Goal: Task Accomplishment & Management: Use online tool/utility

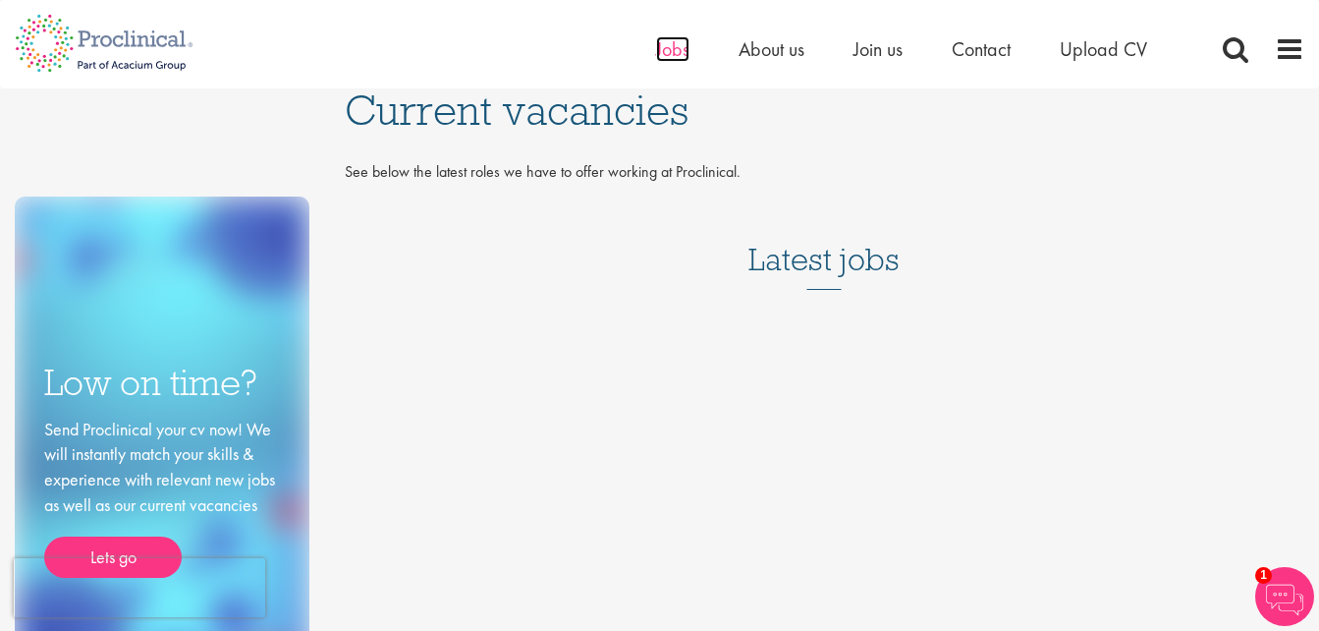
click at [672, 51] on span "Jobs" at bounding box center [672, 49] width 33 height 26
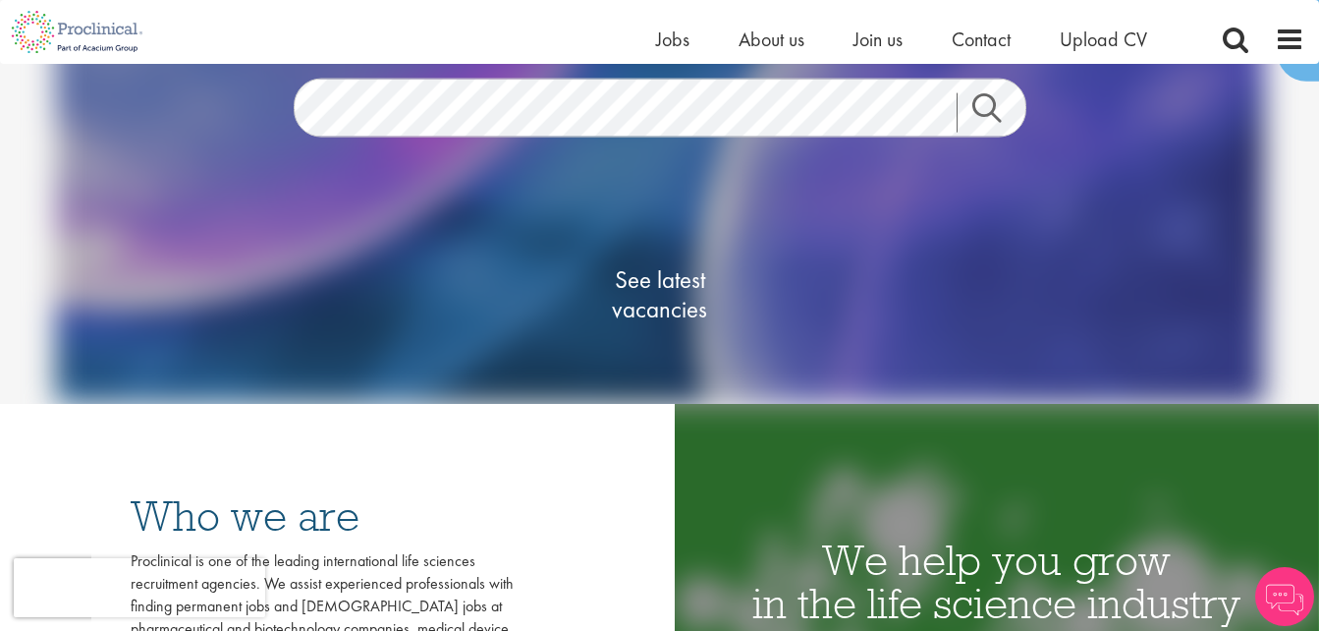
scroll to position [196, 0]
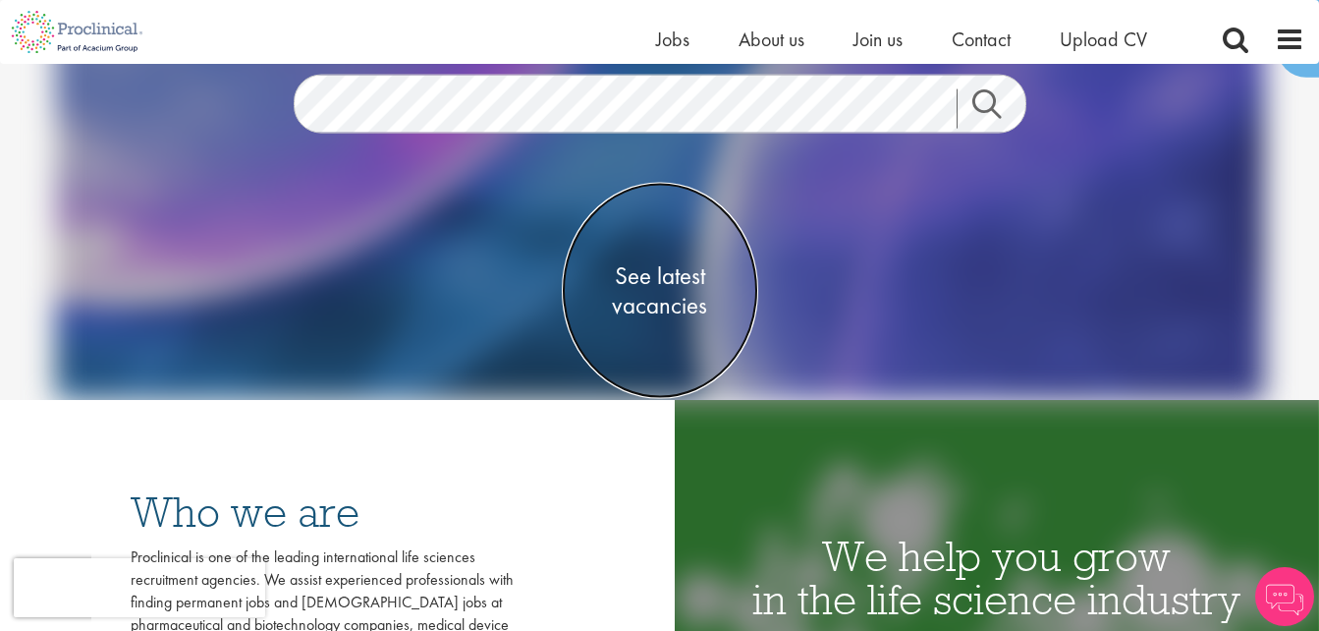
click at [659, 271] on span "See latest vacancies" at bounding box center [660, 290] width 196 height 59
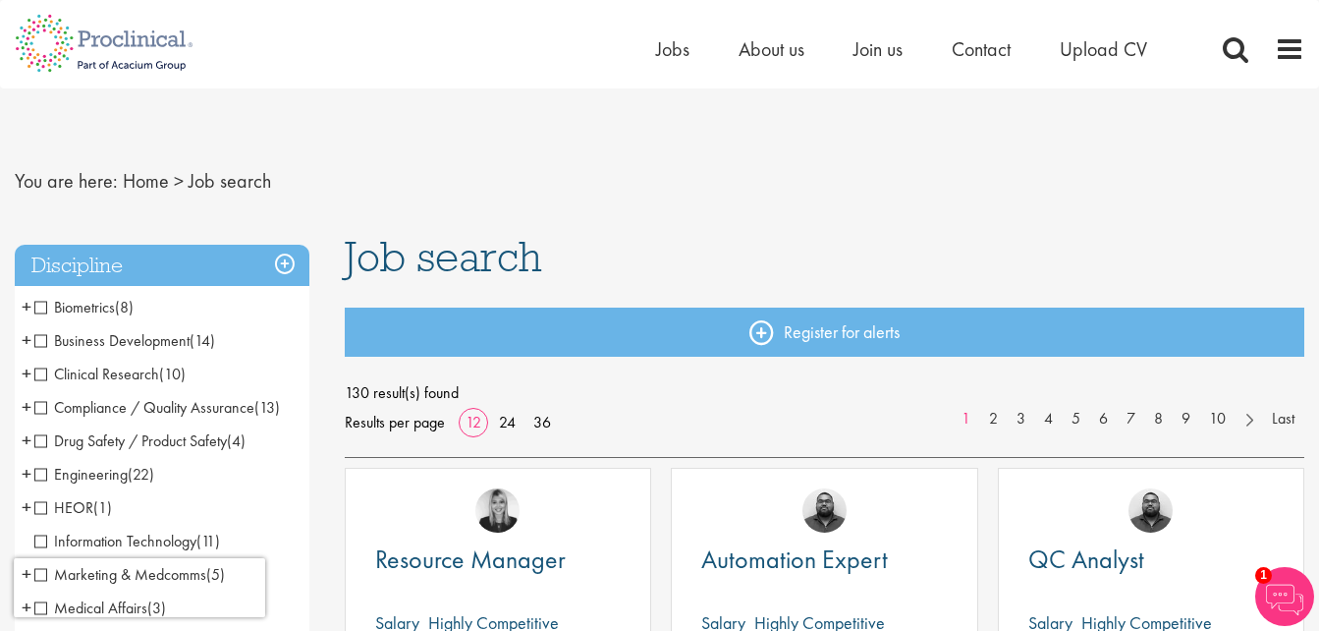
click at [474, 263] on span "Job search" at bounding box center [443, 256] width 197 height 53
click at [519, 262] on span "Job search" at bounding box center [443, 256] width 197 height 53
click at [511, 266] on span "Job search" at bounding box center [443, 256] width 197 height 53
click at [499, 265] on span "Job search" at bounding box center [443, 256] width 197 height 53
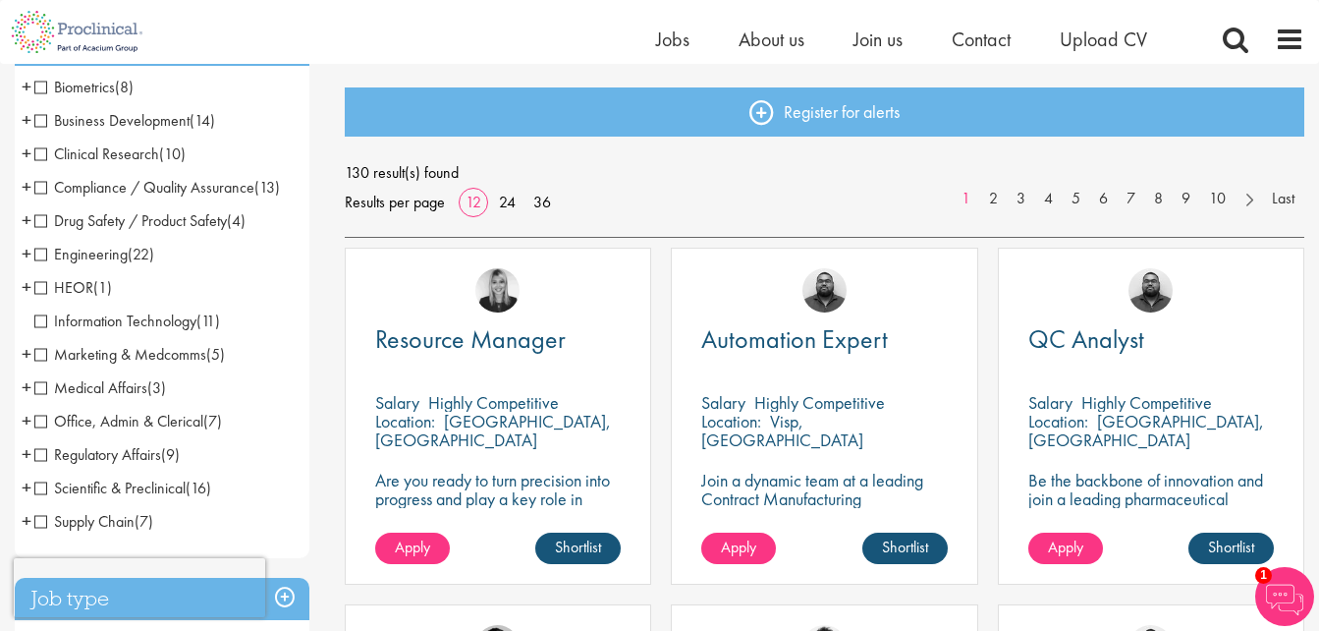
scroll to position [196, 0]
click at [1237, 36] on span at bounding box center [1235, 39] width 29 height 29
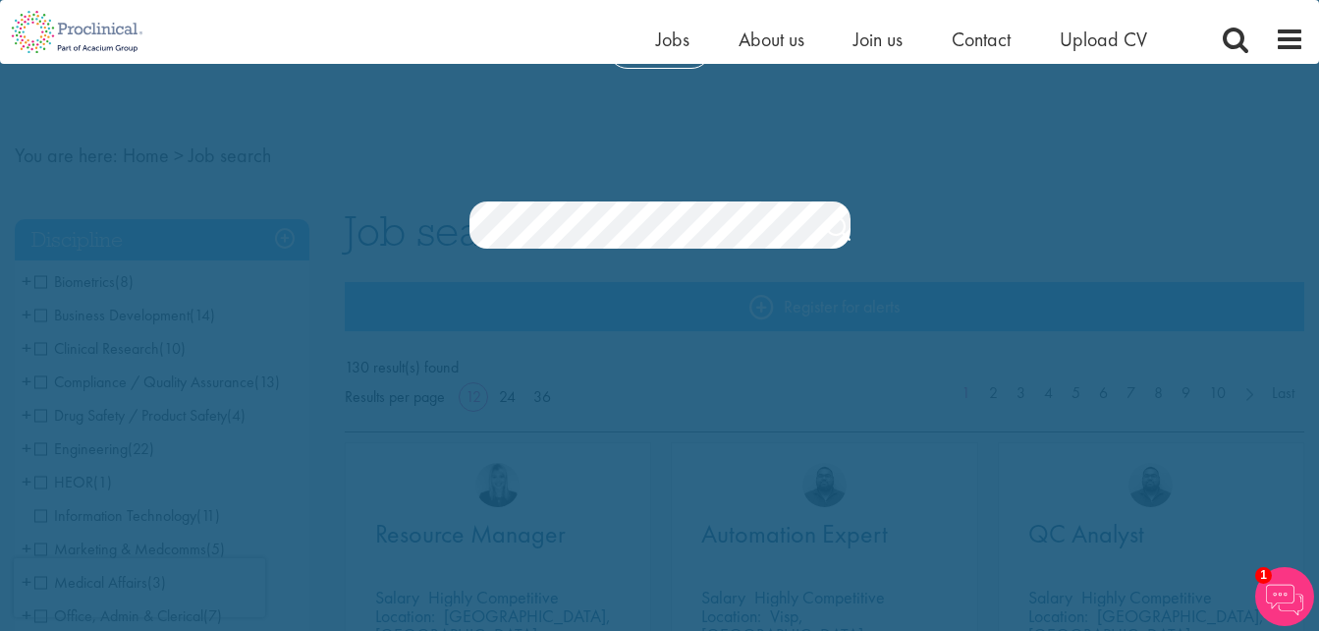
scroll to position [0, 0]
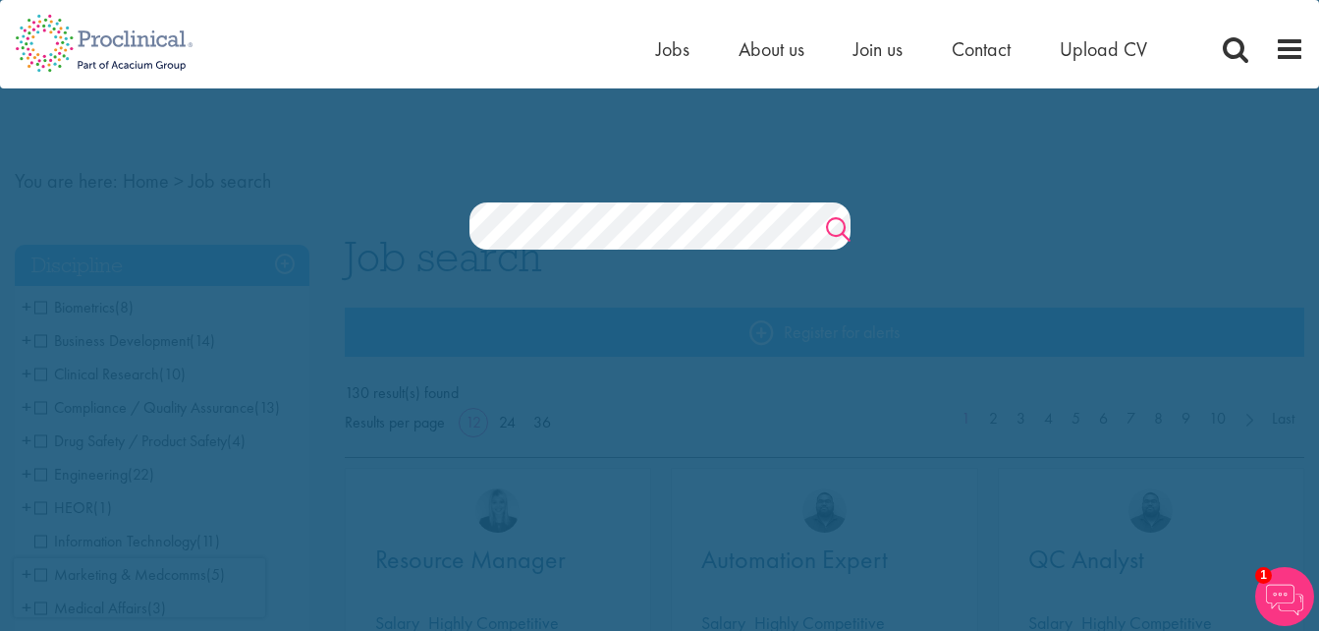
click at [840, 230] on link "Search" at bounding box center [838, 231] width 25 height 39
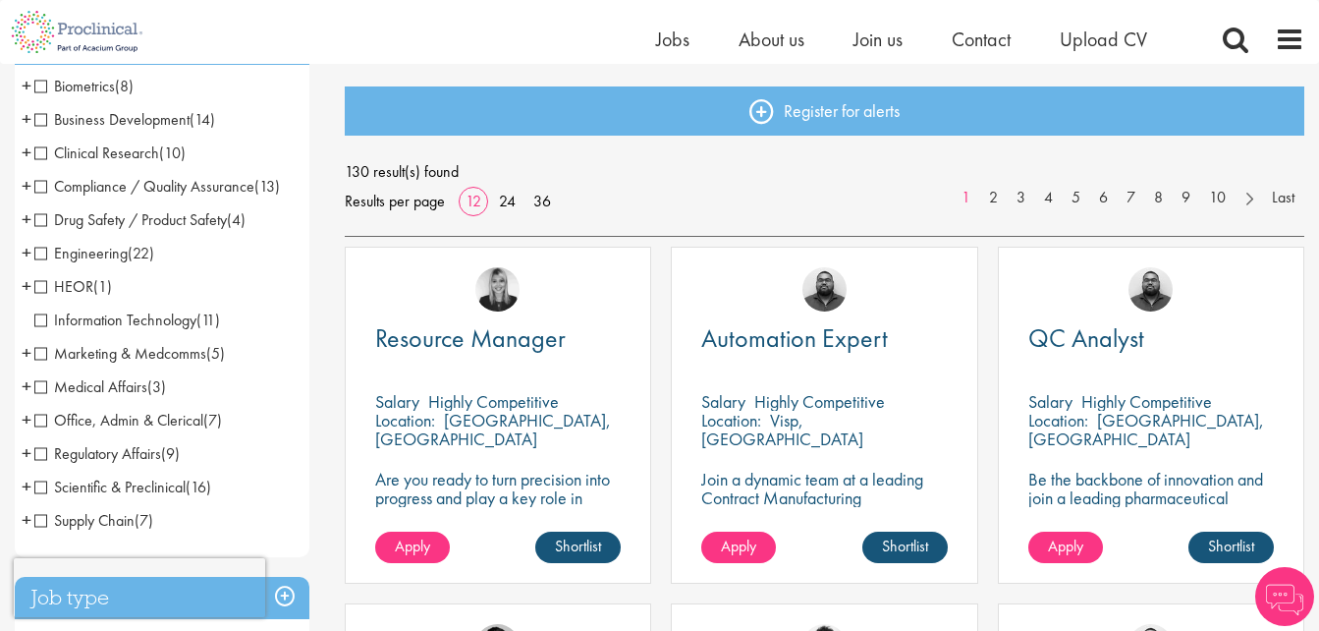
scroll to position [98, 0]
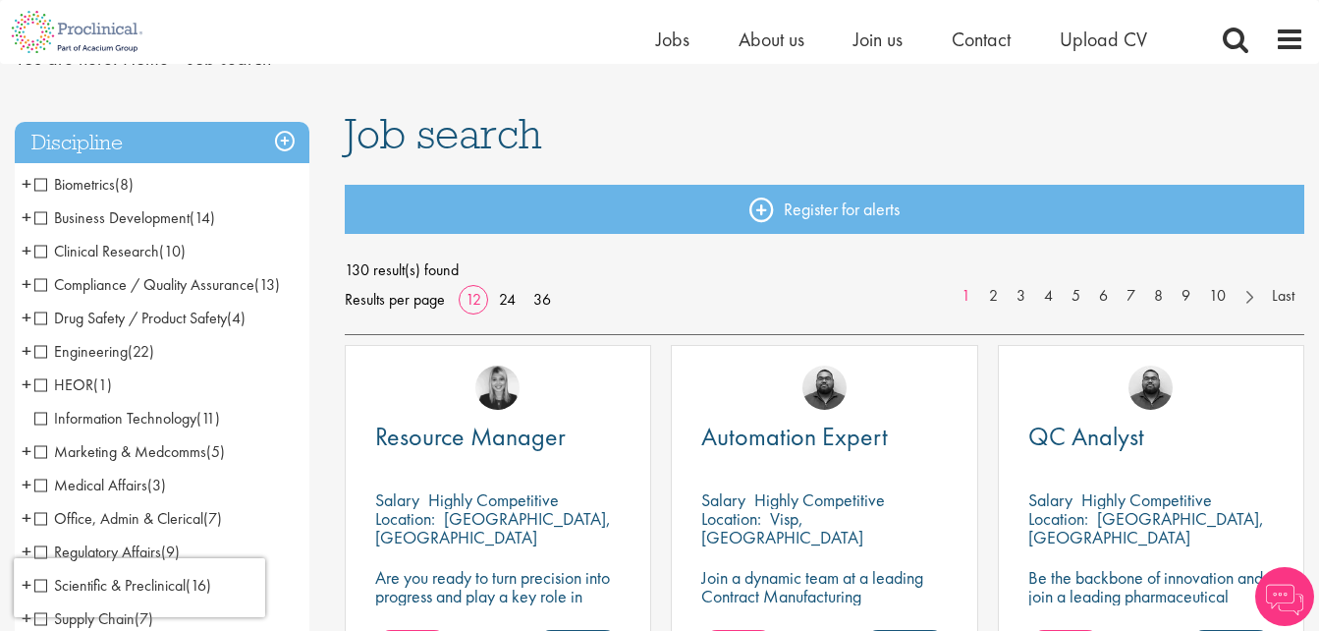
click at [449, 133] on span "Job search" at bounding box center [443, 133] width 197 height 53
click at [509, 141] on span "Job search" at bounding box center [443, 133] width 197 height 53
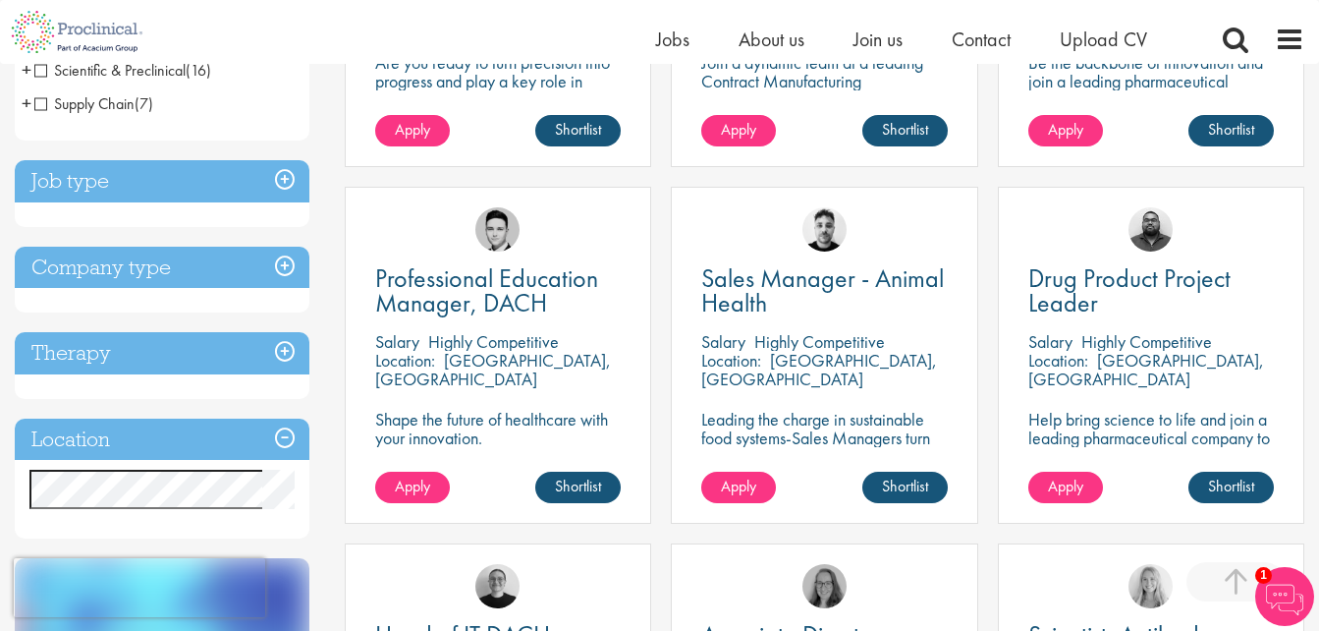
scroll to position [589, 0]
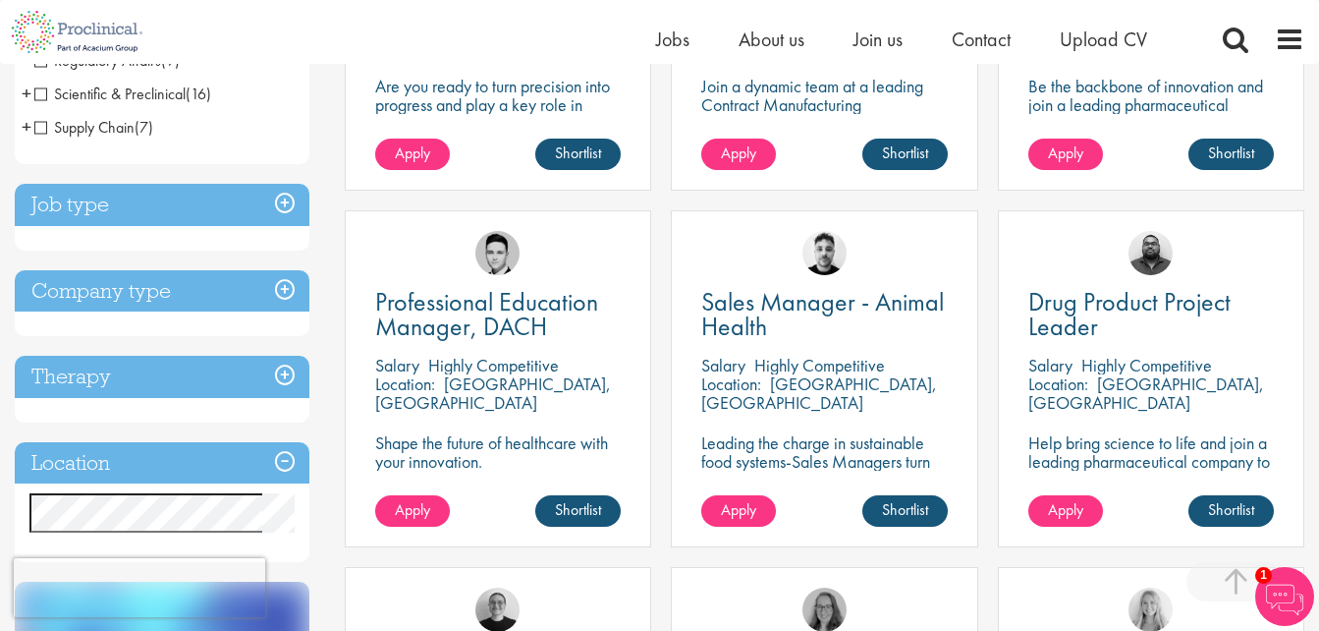
click at [287, 446] on h3 "Location" at bounding box center [162, 463] width 295 height 42
click at [293, 463] on h3 "Location" at bounding box center [162, 463] width 295 height 42
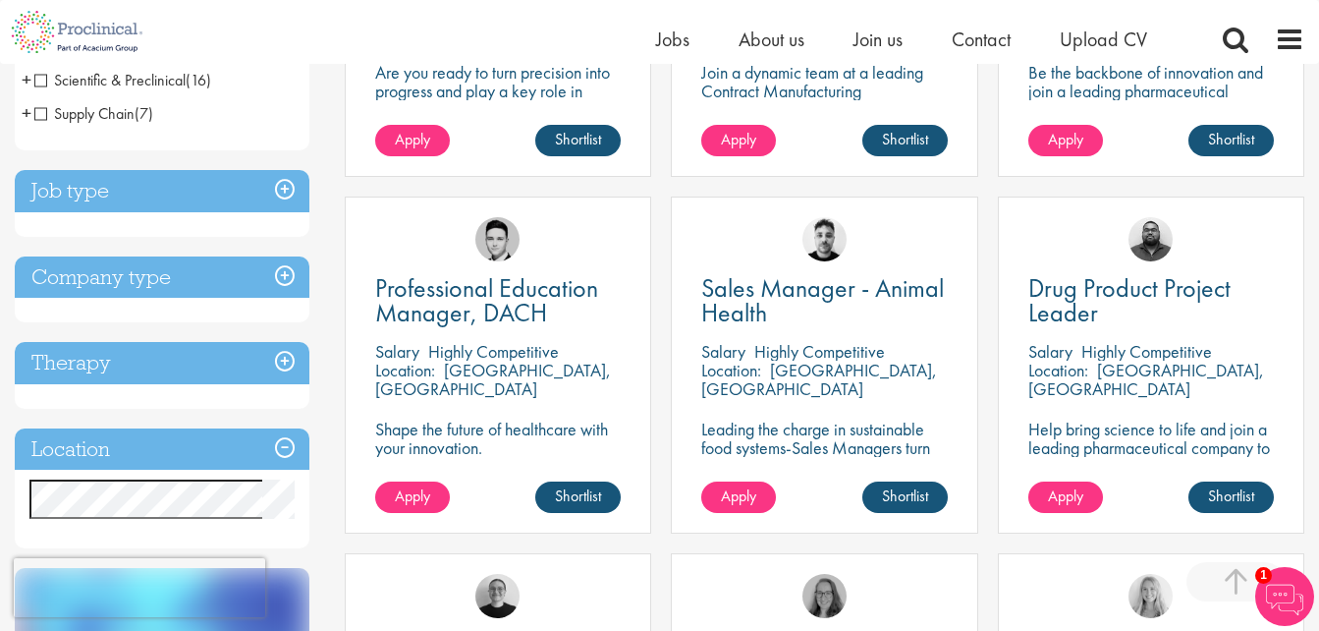
scroll to position [786, 0]
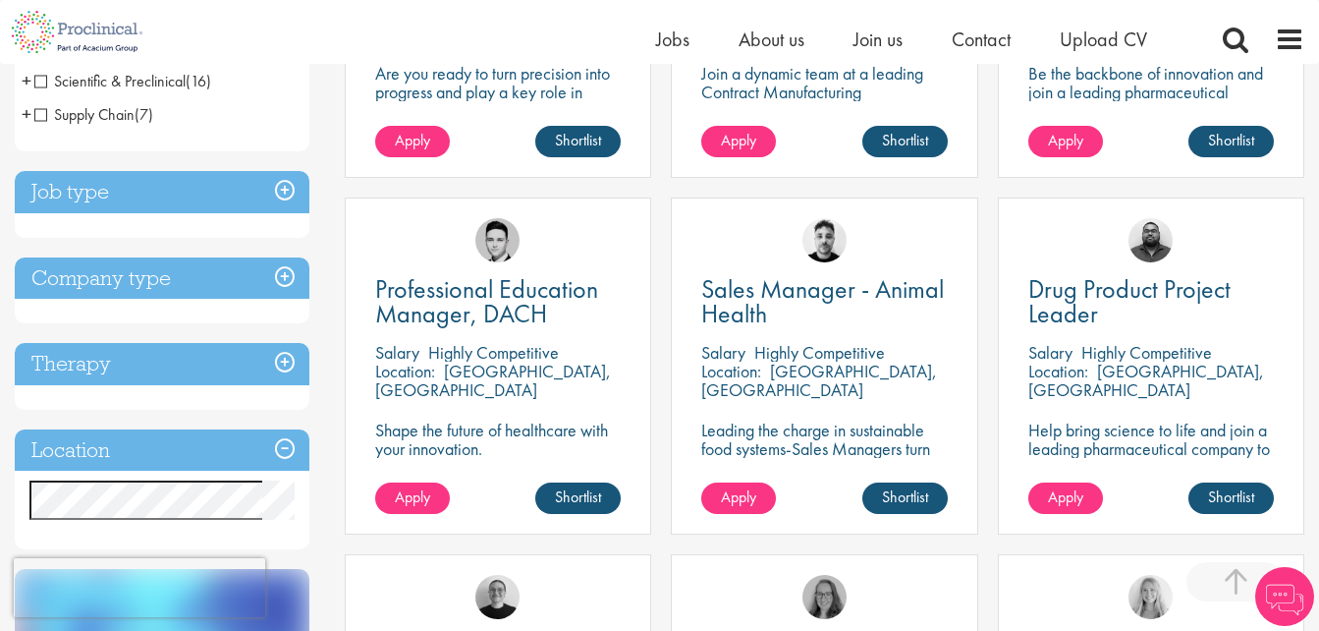
scroll to position [884, 0]
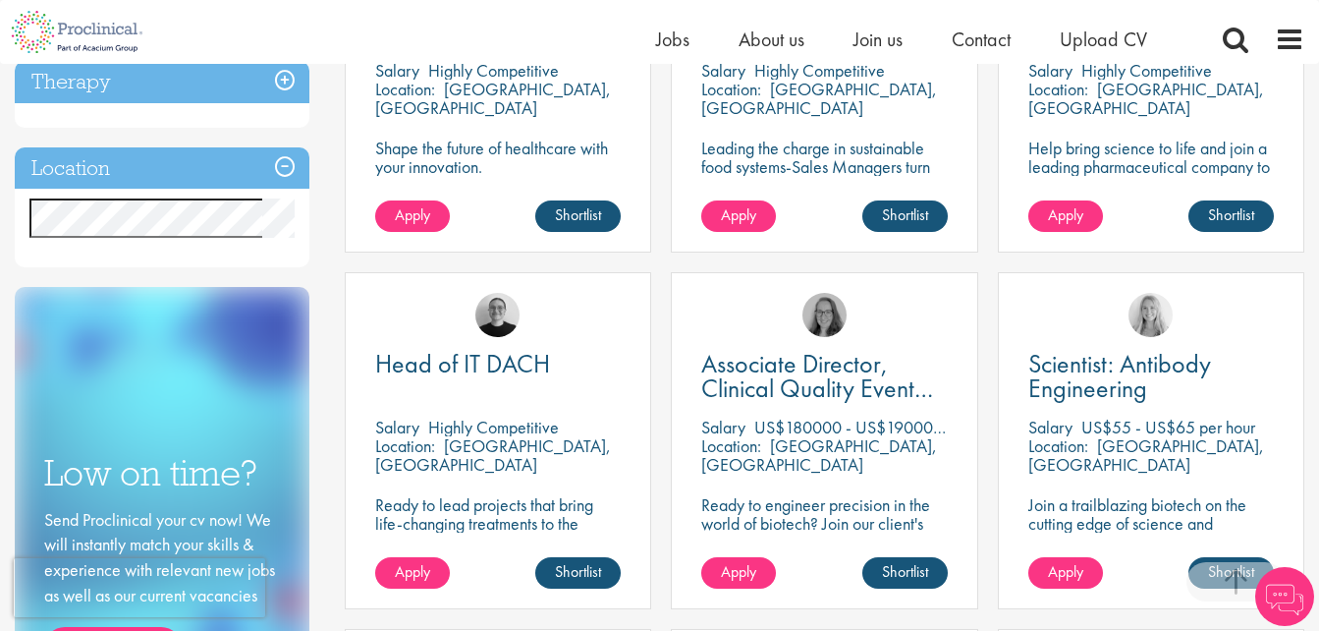
click at [288, 163] on h3 "Location" at bounding box center [162, 168] width 295 height 42
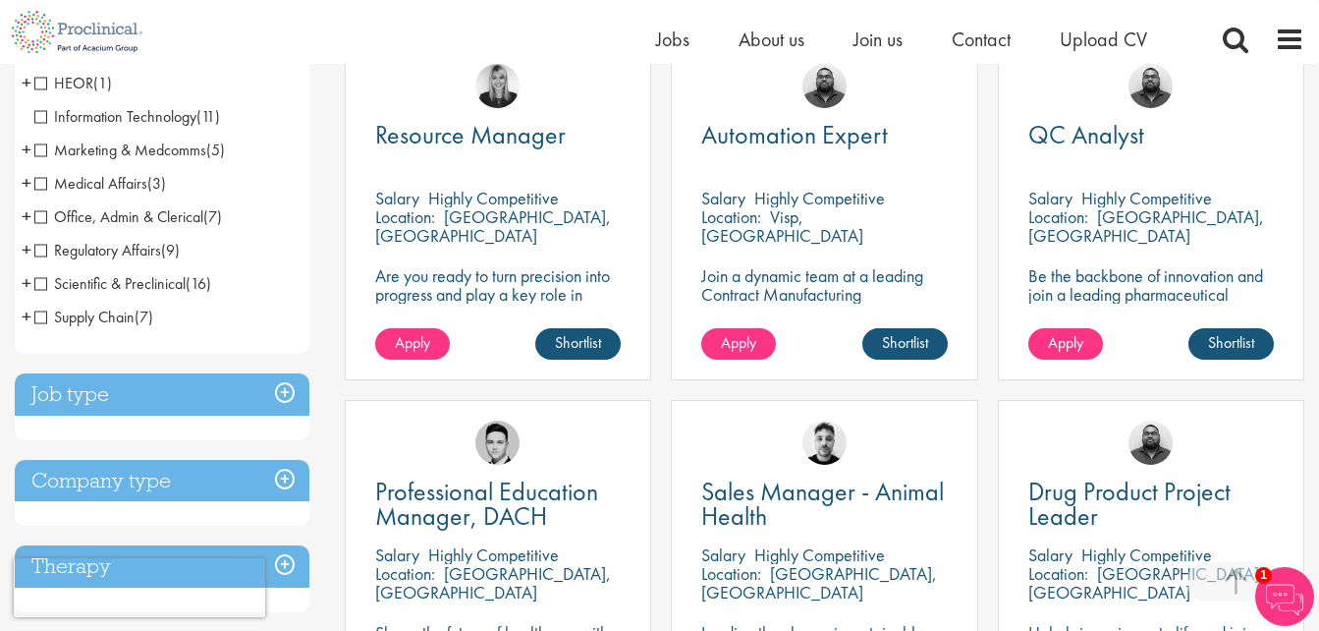
scroll to position [393, 0]
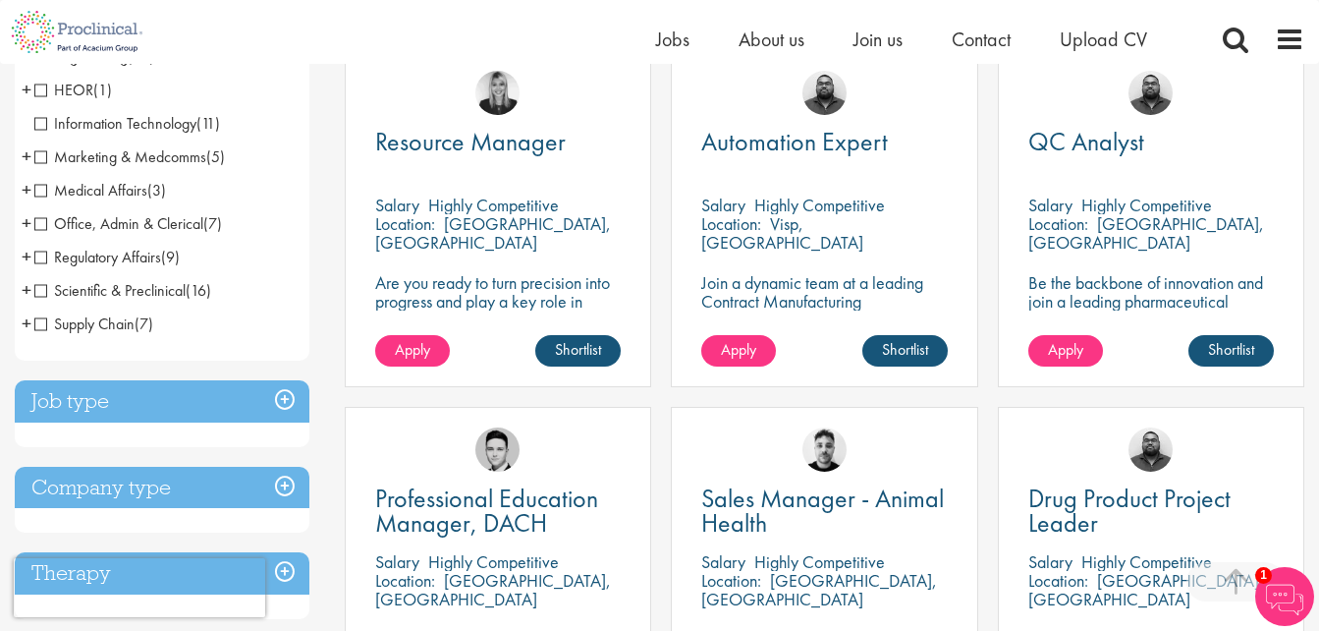
click at [276, 404] on h3 "Job type" at bounding box center [162, 401] width 295 height 42
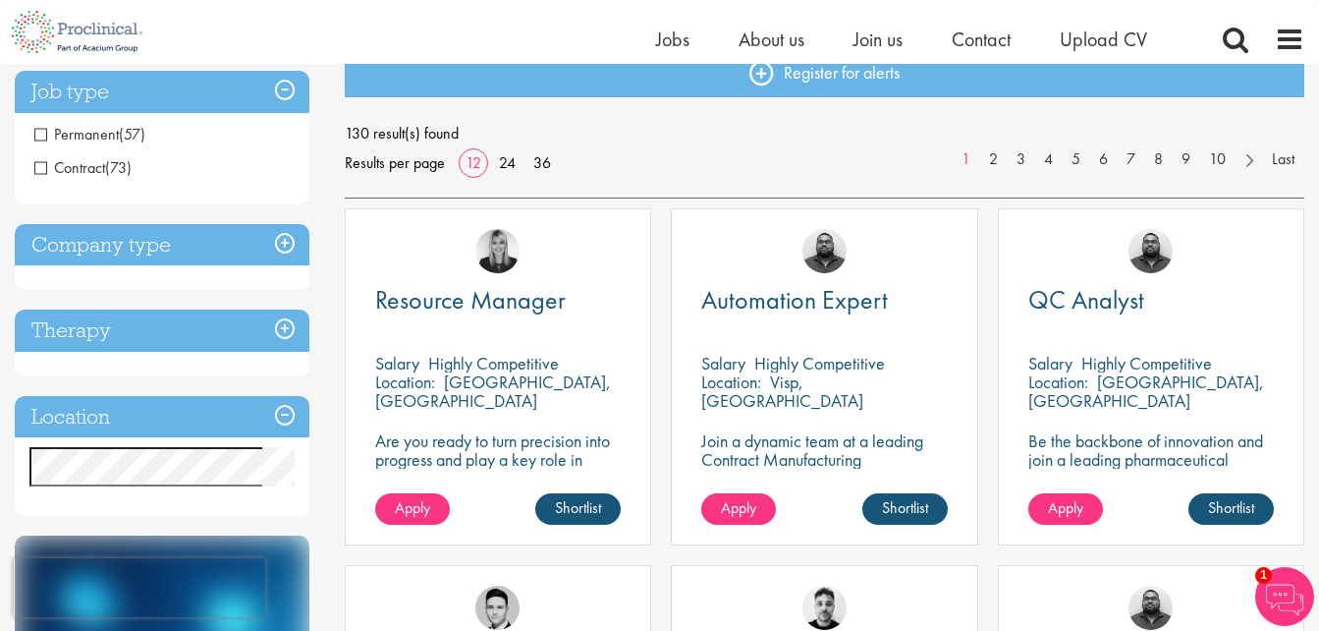
scroll to position [196, 0]
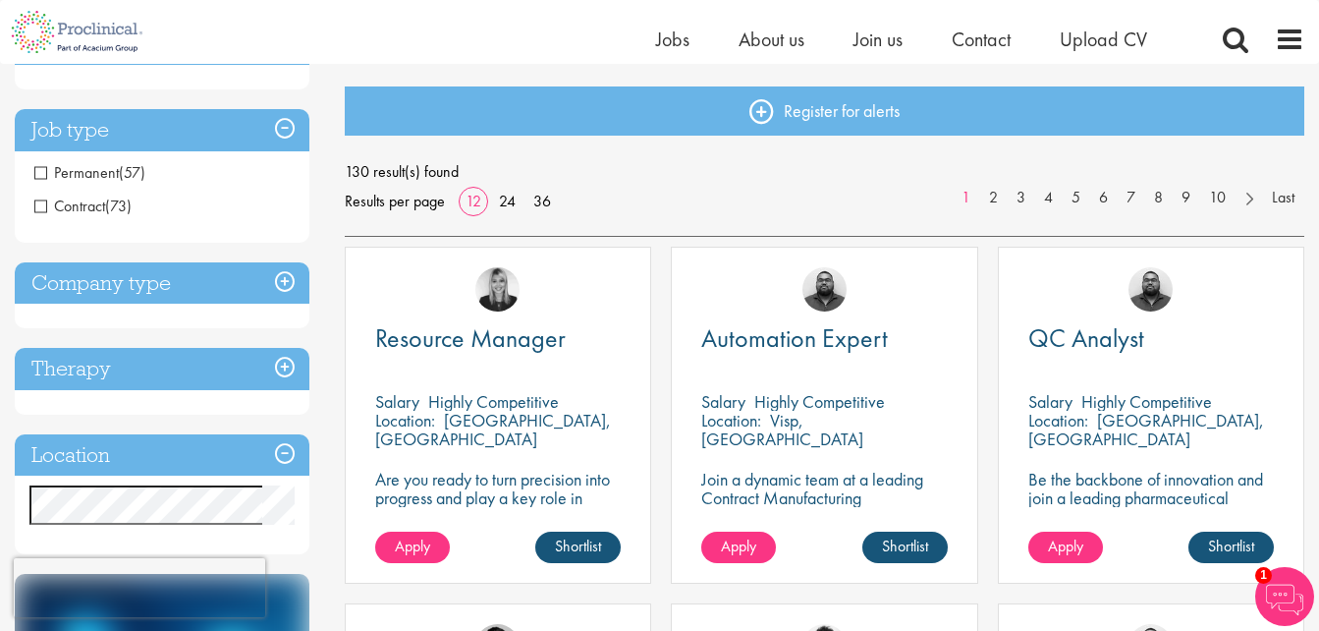
click at [39, 174] on span "Permanent" at bounding box center [76, 172] width 84 height 21
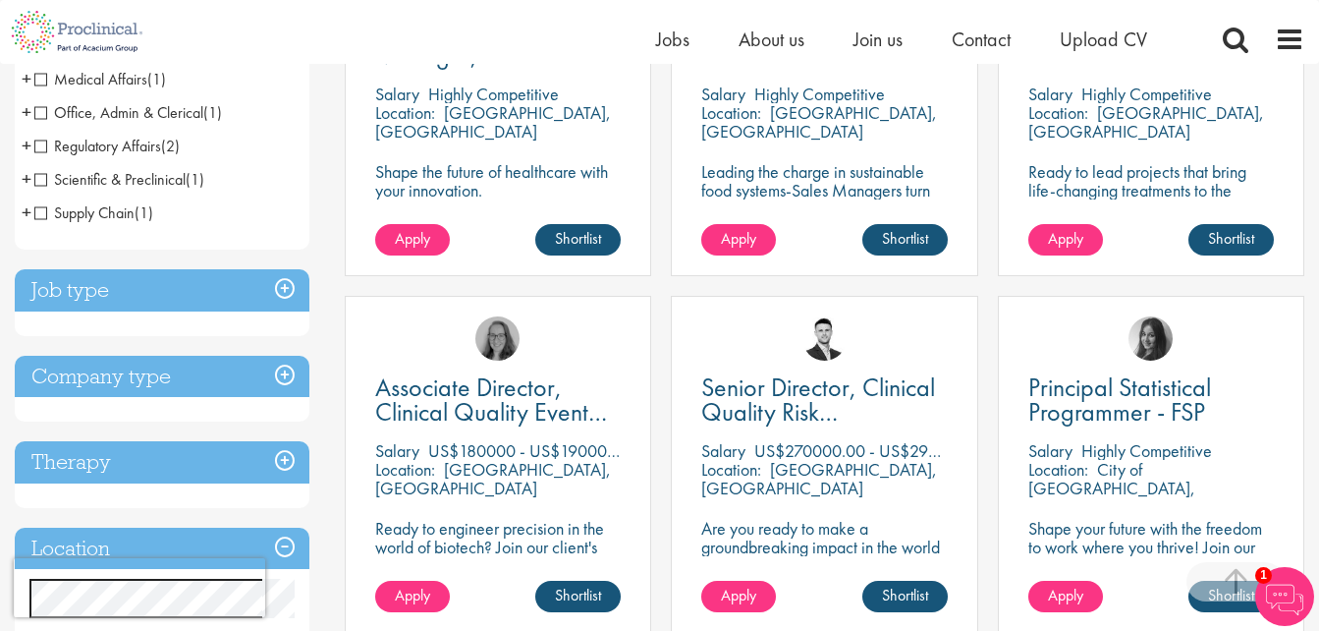
scroll to position [589, 0]
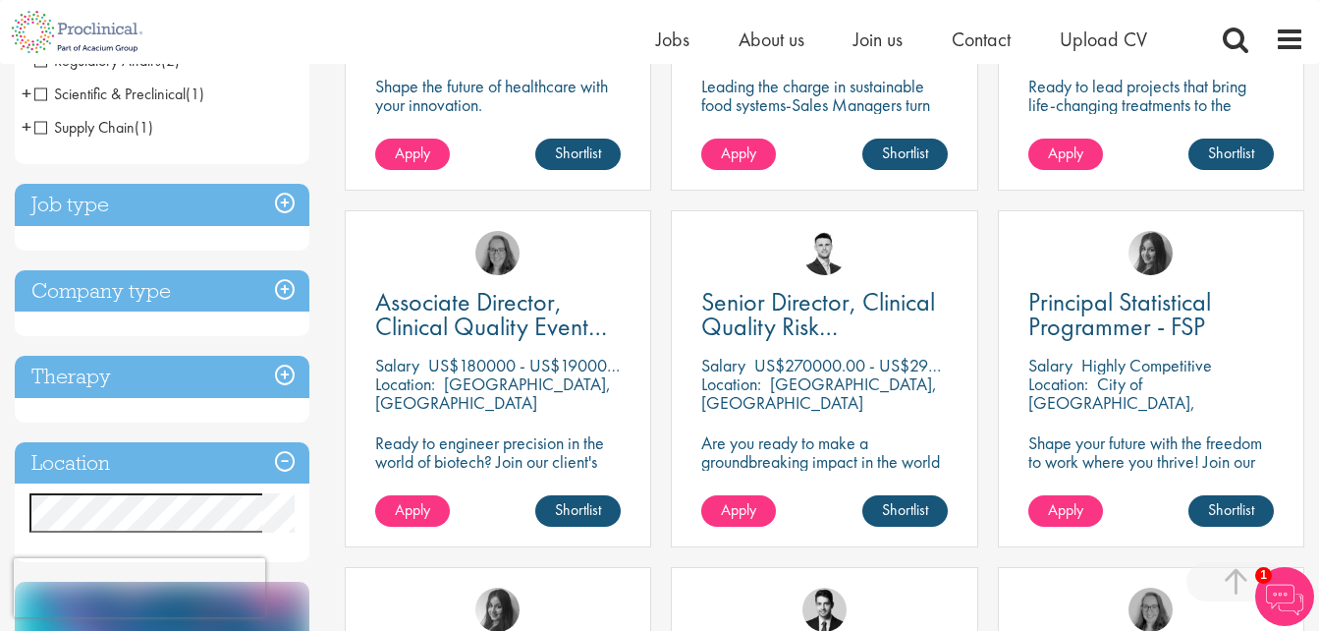
click at [280, 206] on h3 "Job type" at bounding box center [162, 205] width 295 height 42
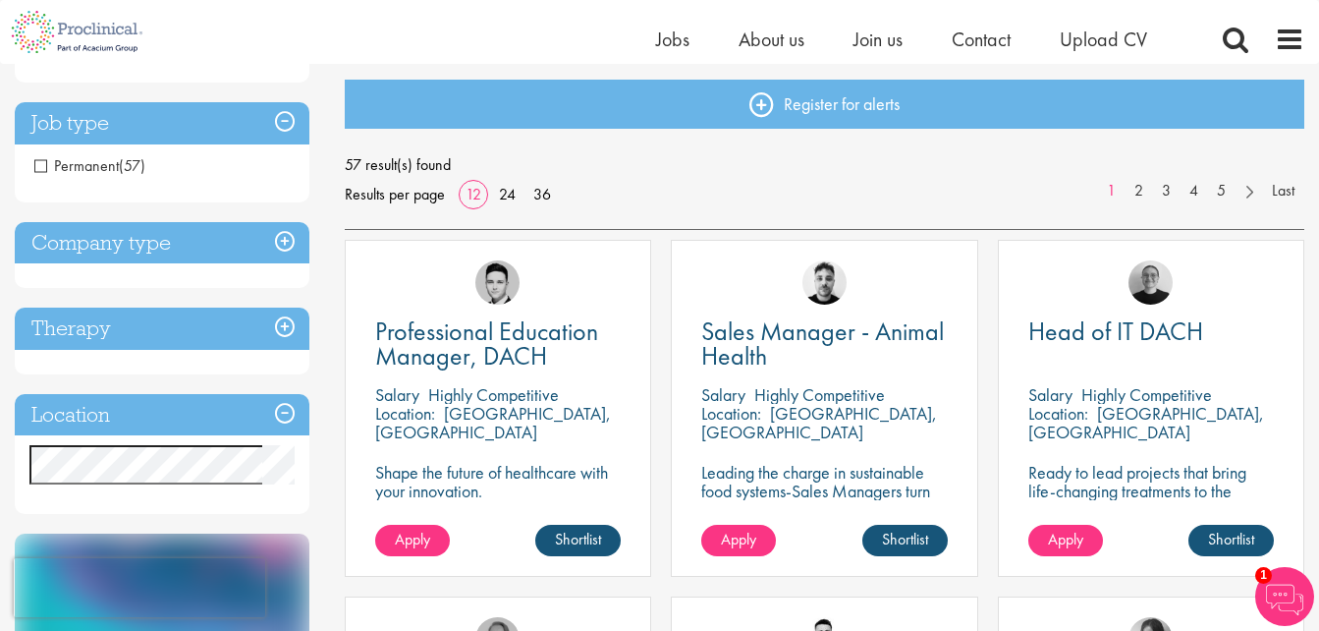
scroll to position [196, 0]
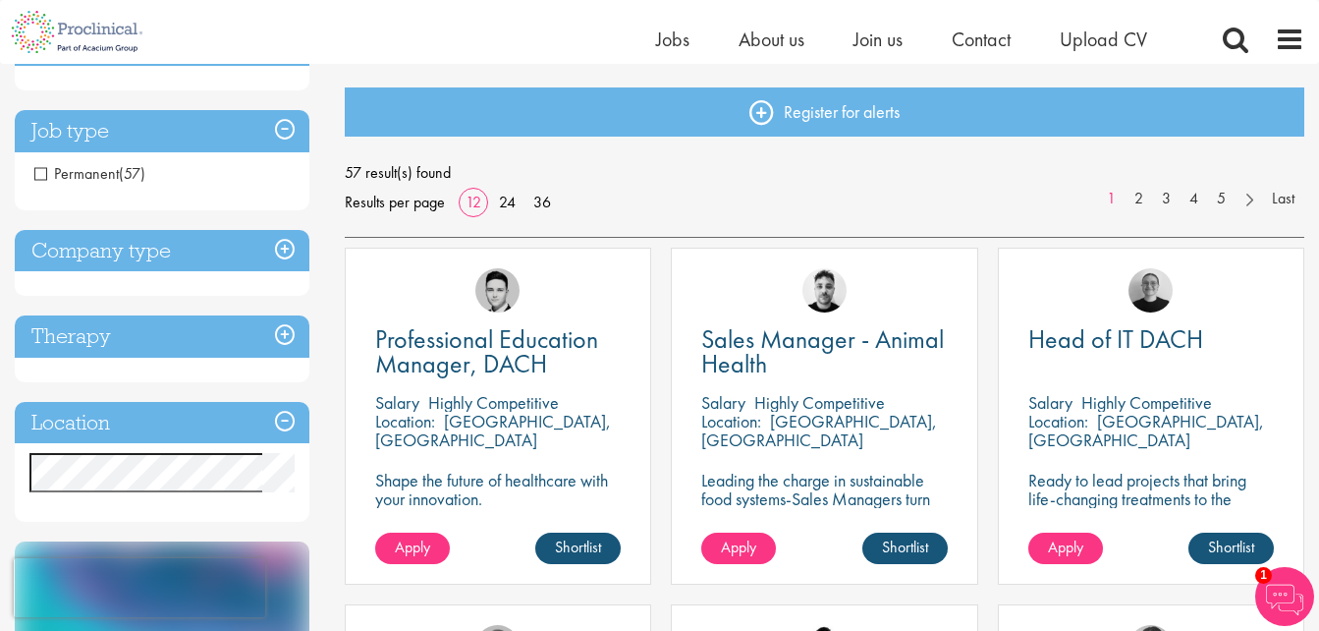
click at [29, 171] on li "Permanent (57)" at bounding box center [162, 173] width 295 height 33
click at [31, 173] on li "Permanent (57)" at bounding box center [162, 173] width 295 height 33
click at [38, 172] on span "Permanent" at bounding box center [76, 173] width 84 height 21
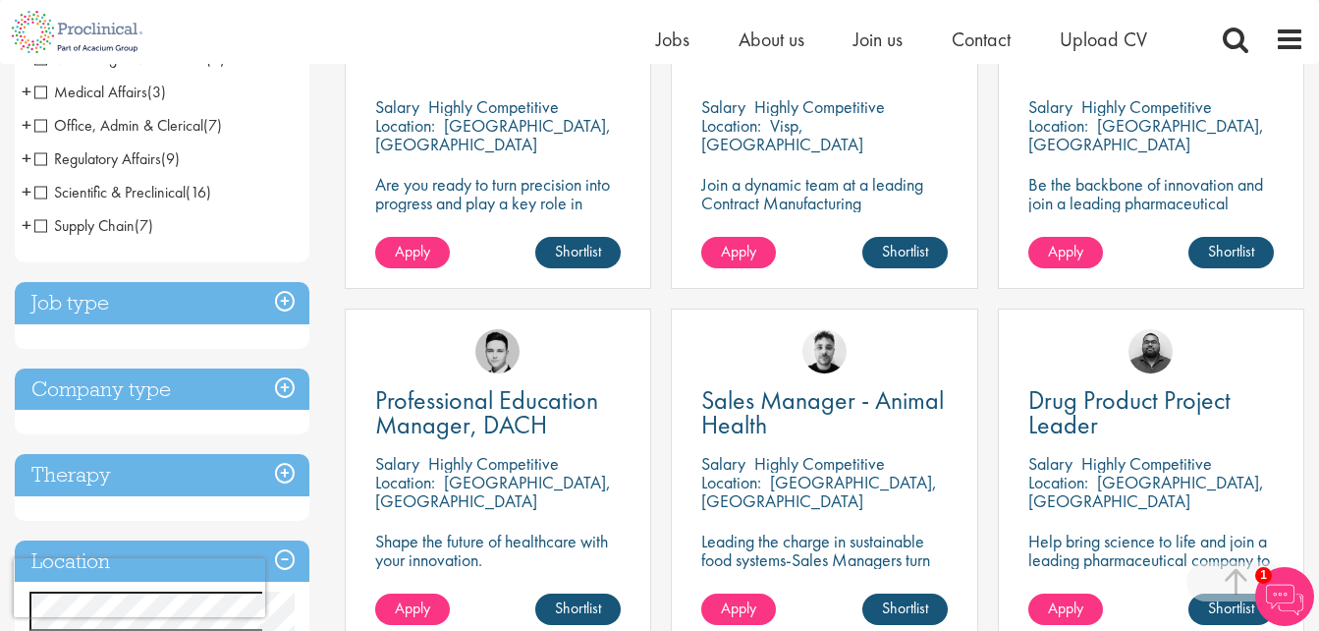
scroll to position [589, 0]
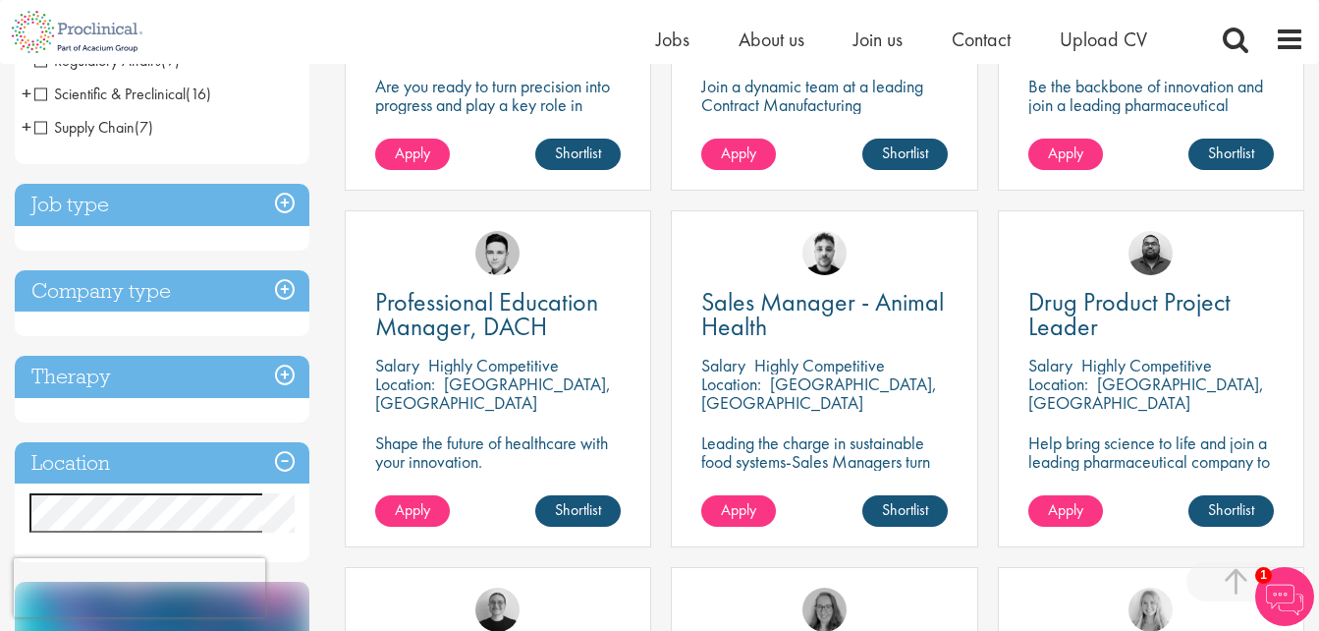
click at [266, 292] on h3 "Company type" at bounding box center [162, 291] width 295 height 42
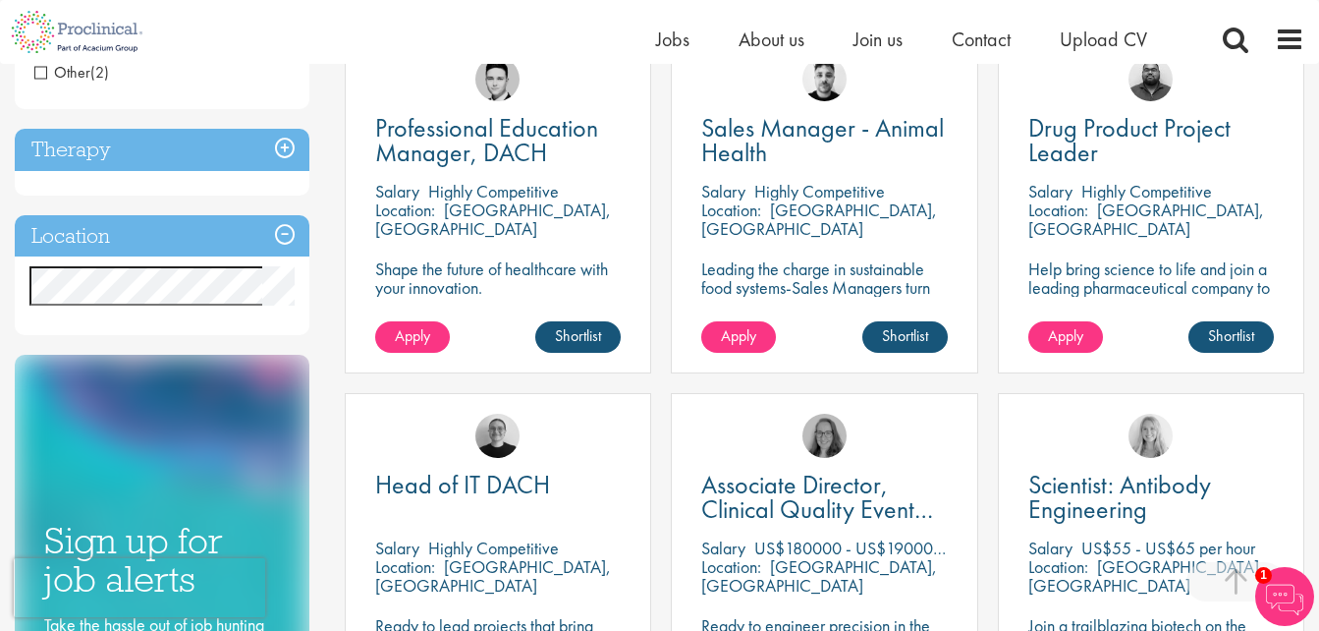
scroll to position [786, 0]
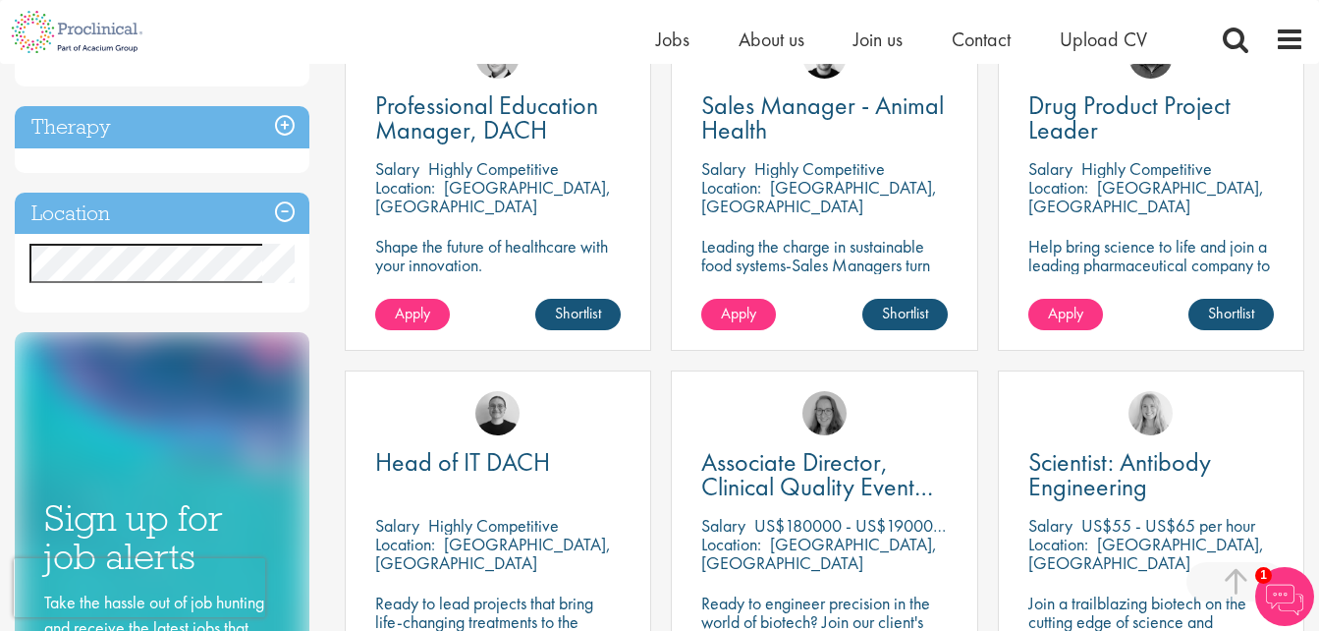
click at [285, 129] on h3 "Therapy" at bounding box center [162, 127] width 295 height 42
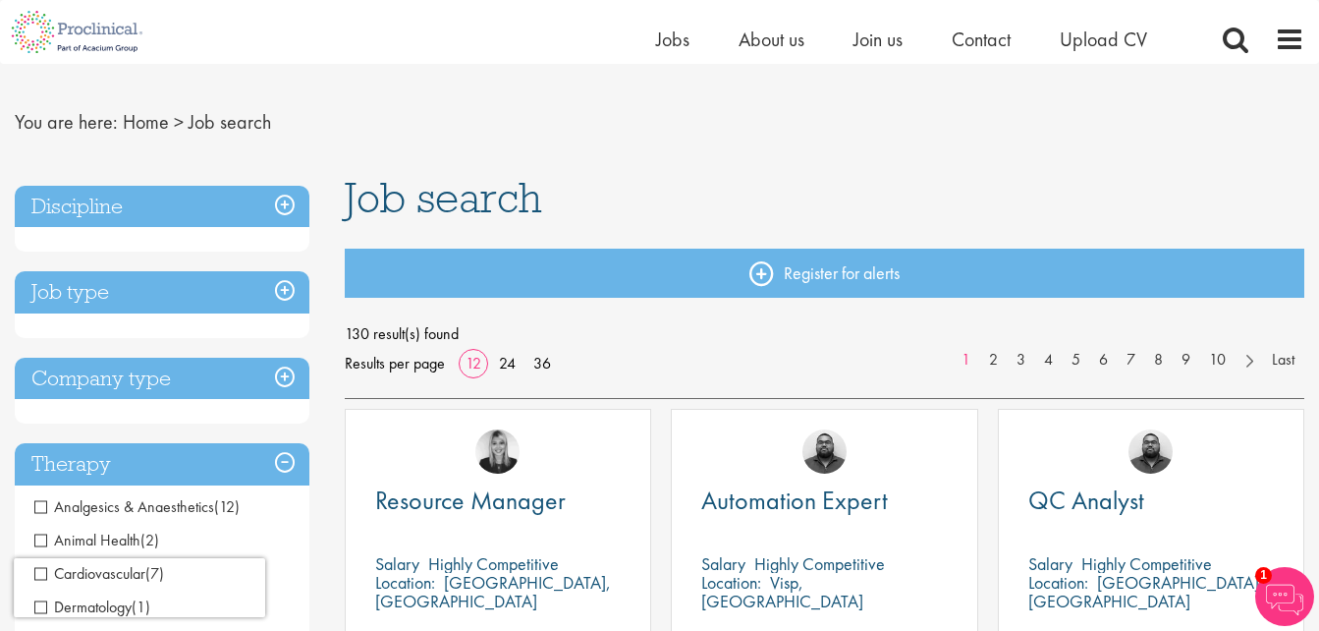
scroll to position [0, 0]
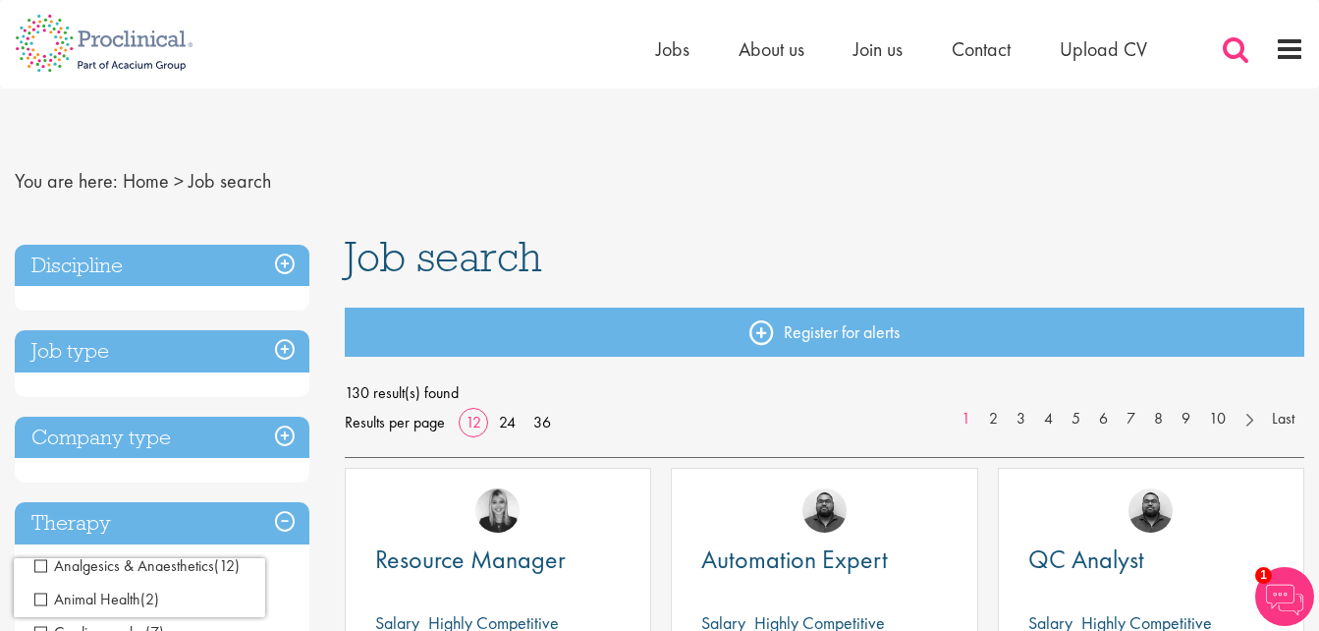
click at [1233, 54] on span at bounding box center [1235, 48] width 29 height 29
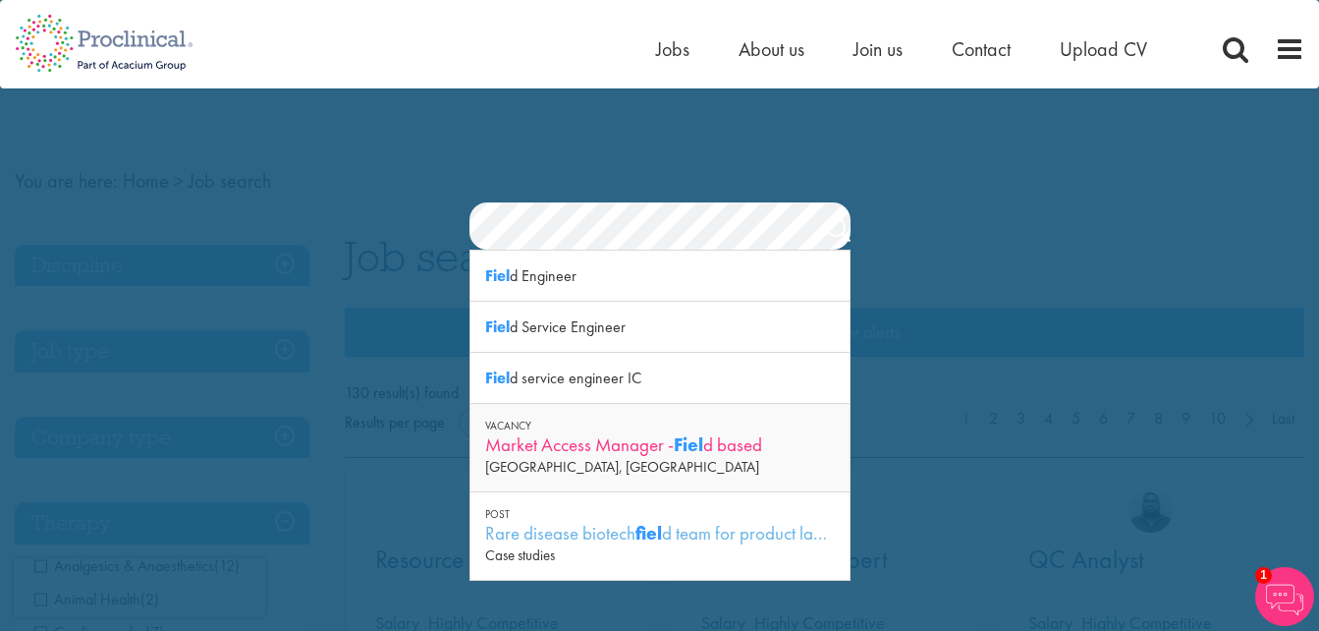
click at [607, 447] on div "Market Access Manager - Fiel d based" at bounding box center [660, 444] width 350 height 25
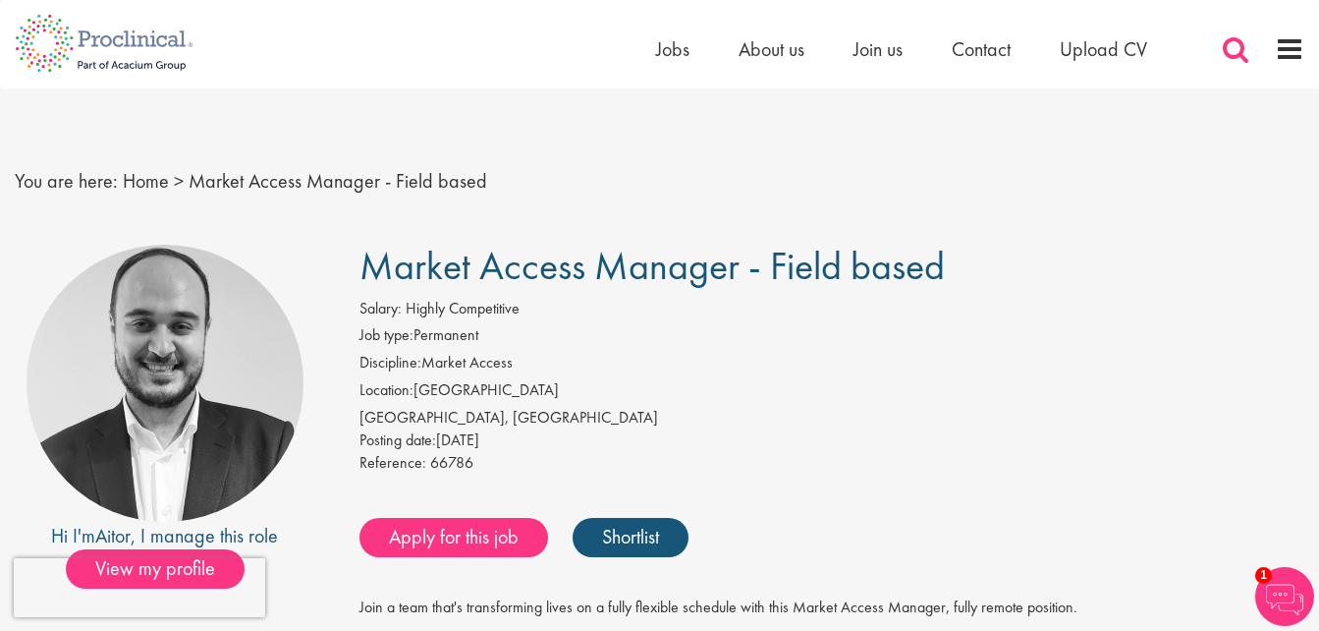
click at [1232, 49] on span at bounding box center [1235, 48] width 29 height 29
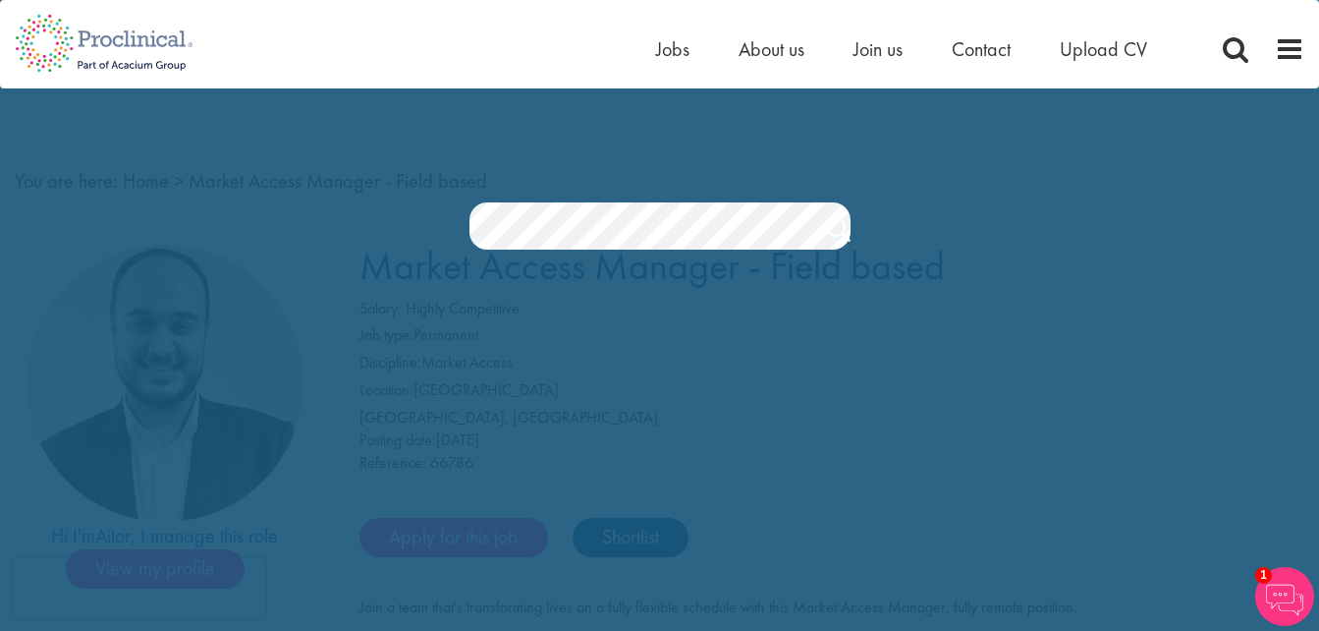
scroll to position [0, 32]
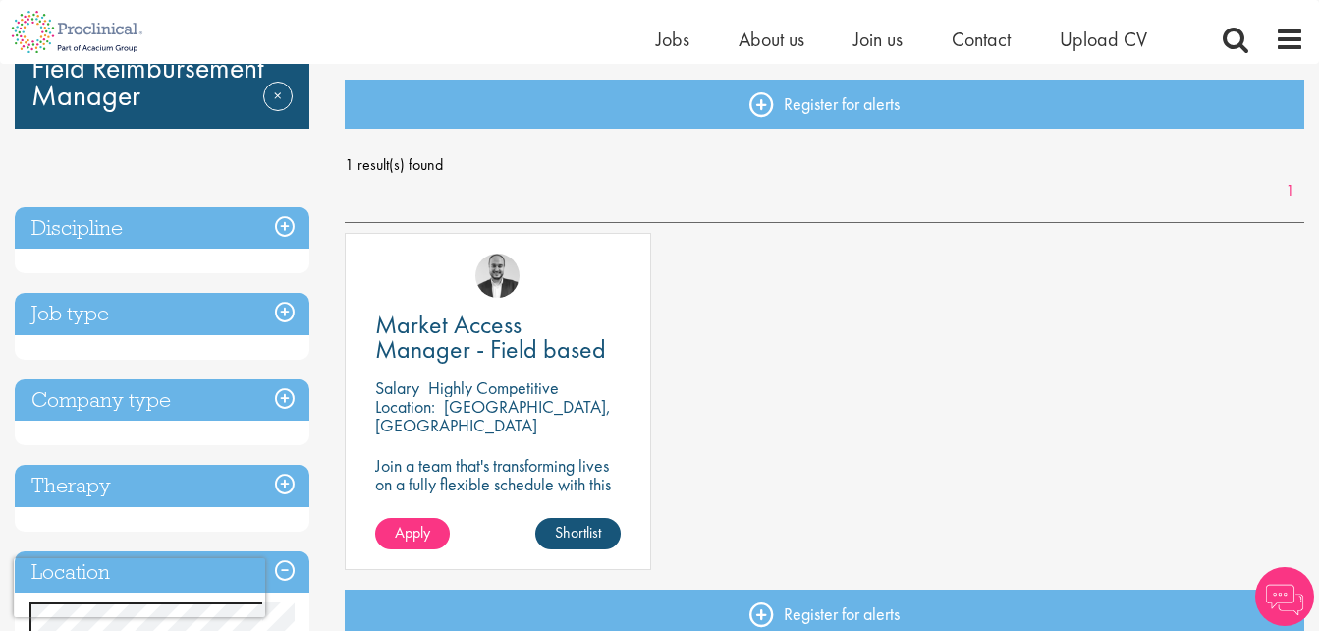
scroll to position [196, 0]
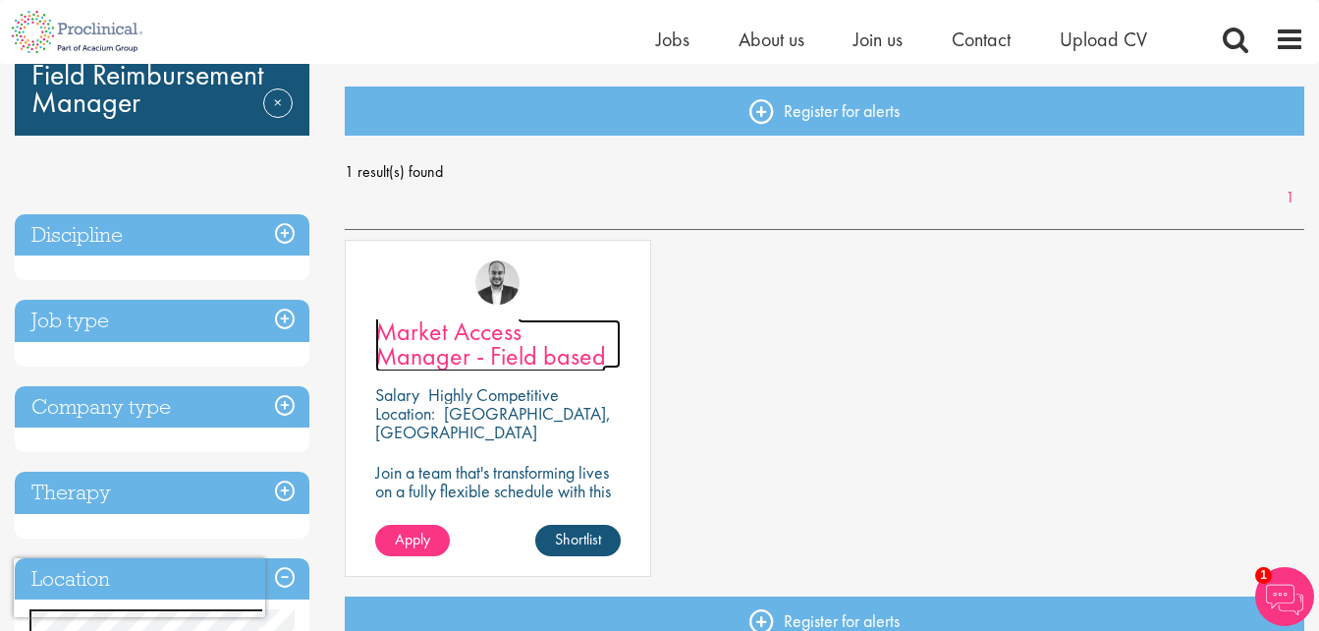
click at [516, 331] on span "Market Access Manager - Field based" at bounding box center [490, 343] width 231 height 58
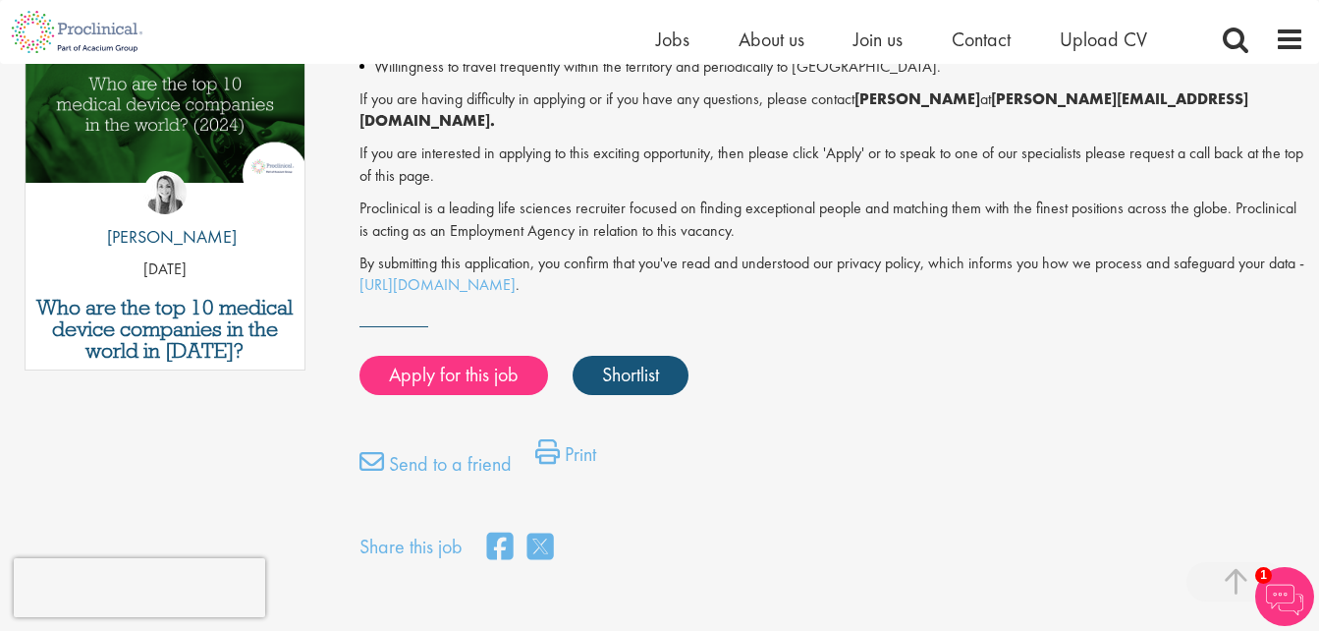
scroll to position [1081, 0]
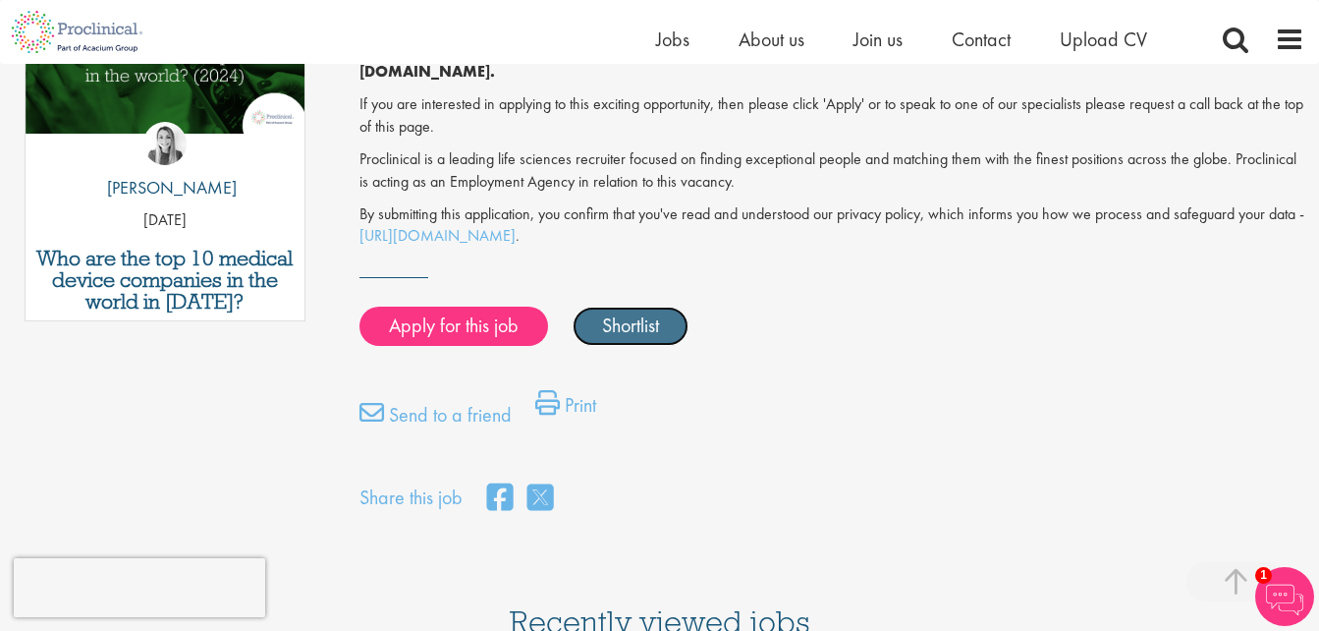
click at [652, 307] on link "Shortlist" at bounding box center [631, 326] width 116 height 39
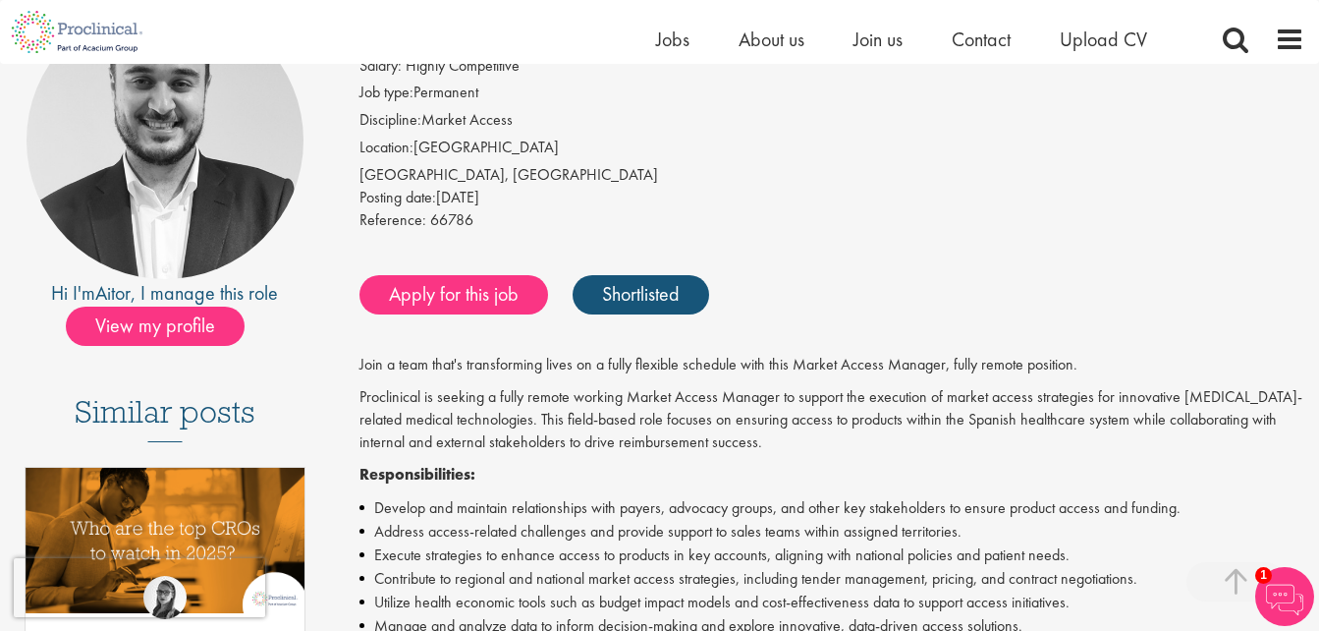
scroll to position [98, 0]
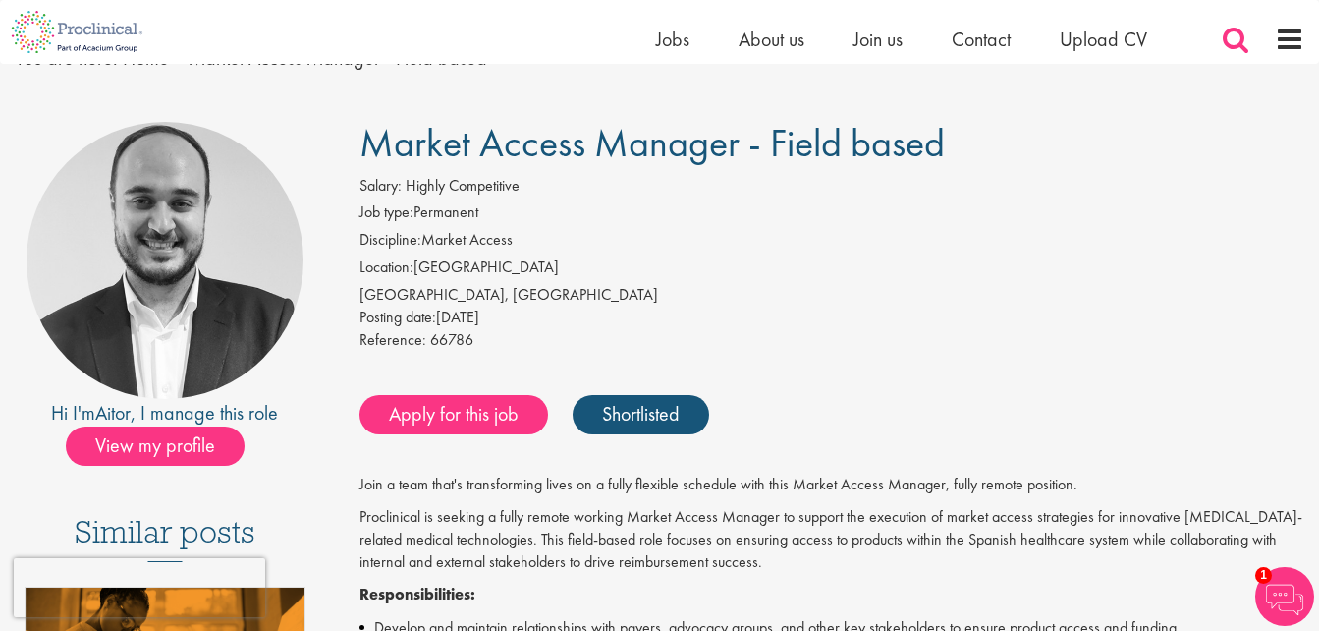
click at [1242, 37] on span at bounding box center [1235, 39] width 29 height 29
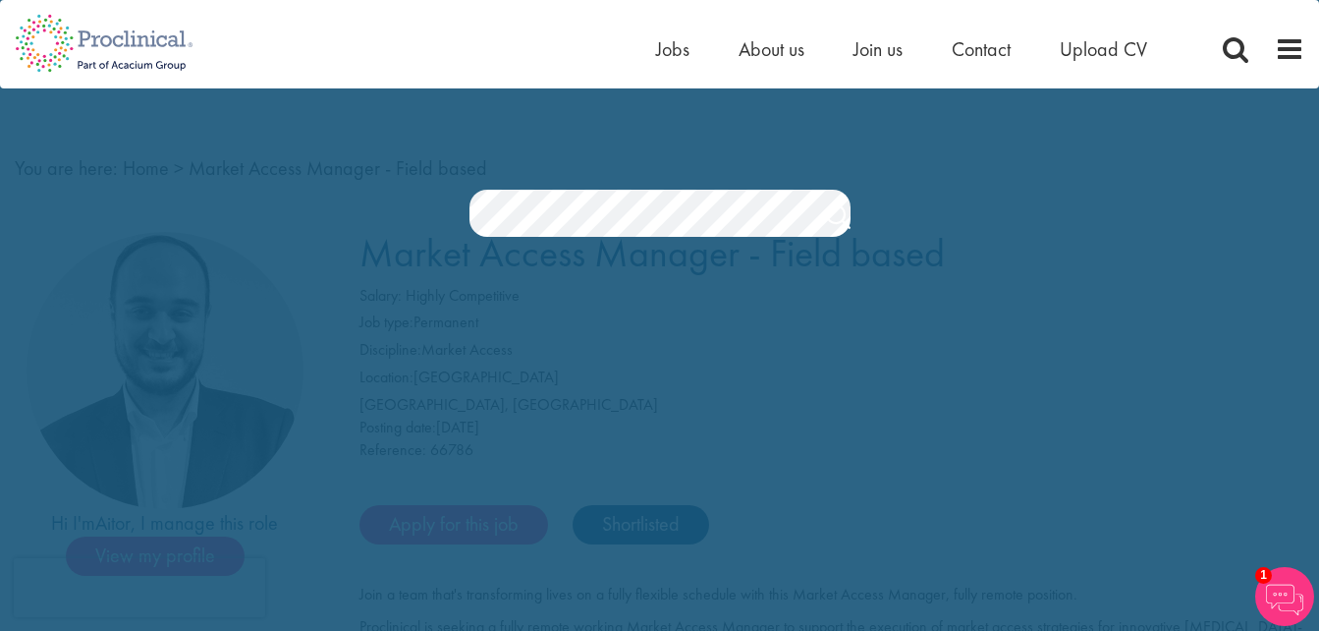
scroll to position [0, 0]
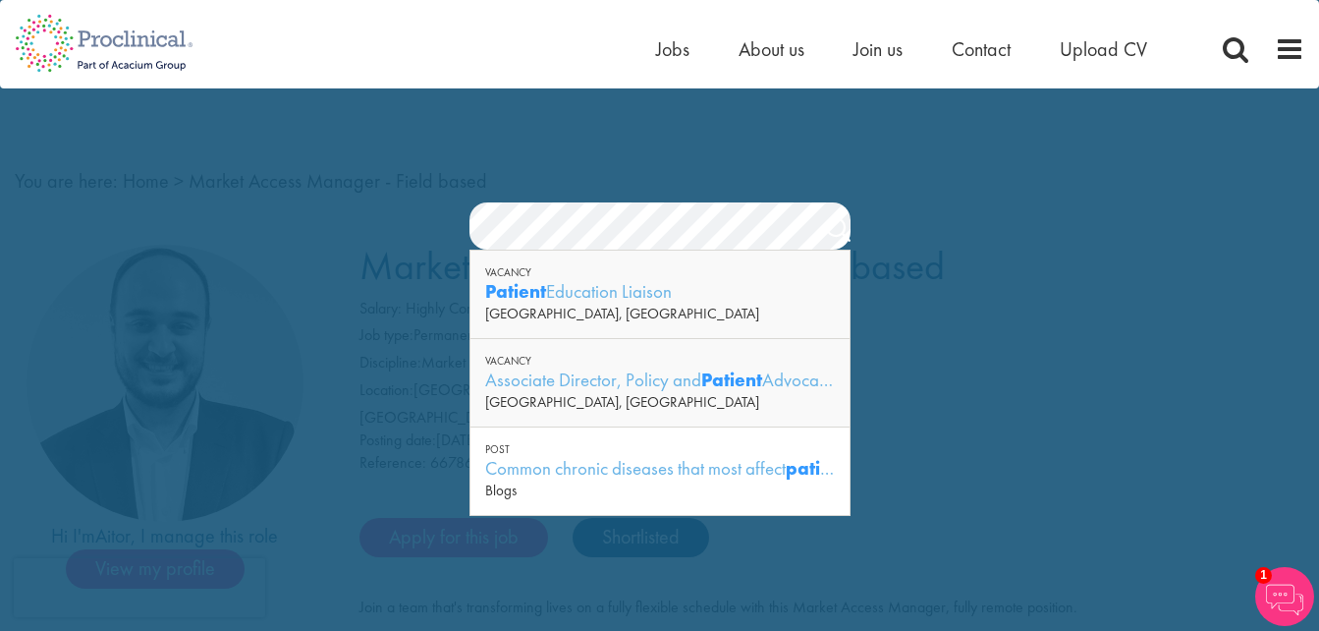
click at [589, 314] on div "[GEOGRAPHIC_DATA], [GEOGRAPHIC_DATA]" at bounding box center [660, 314] width 350 height 20
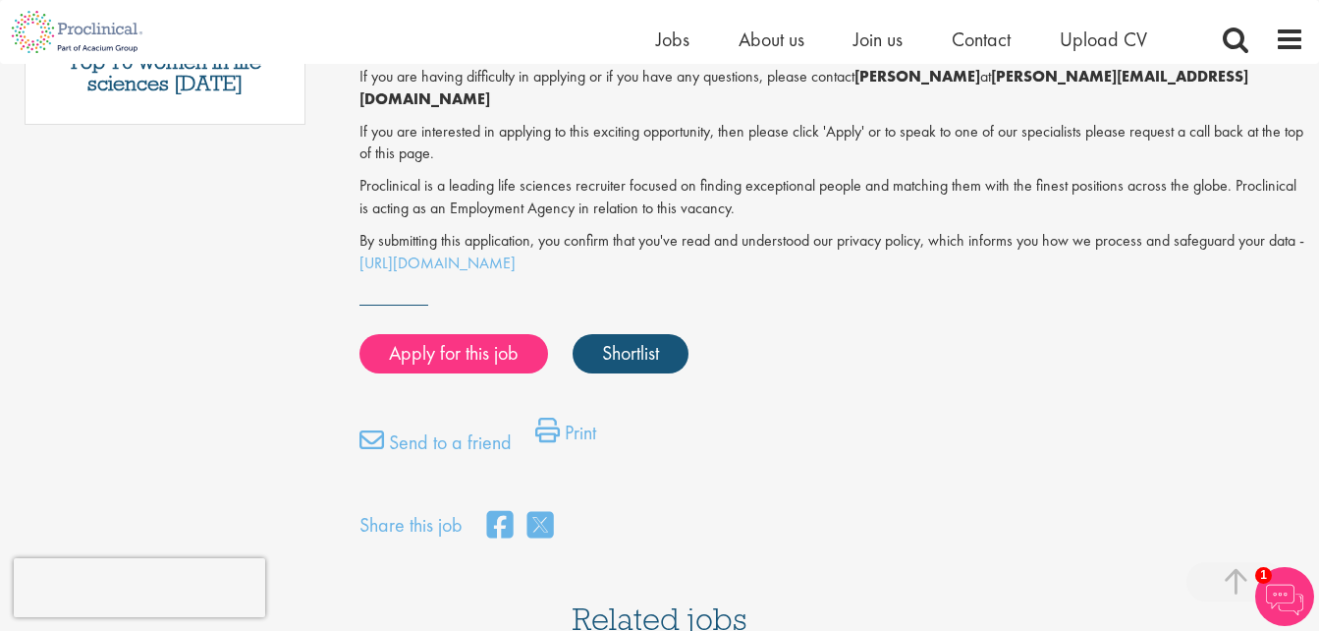
scroll to position [1375, 0]
